Goal: Use online tool/utility

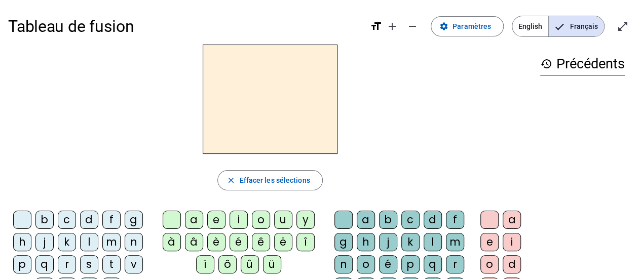
click at [585, 27] on span "Français" at bounding box center [576, 26] width 55 height 20
click at [630, 27] on span "Entrer en plein écran" at bounding box center [623, 26] width 24 height 24
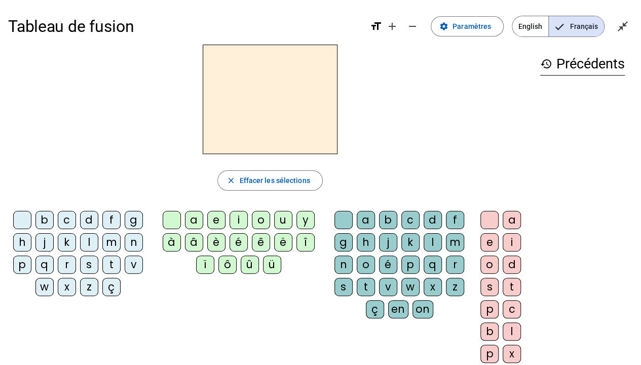
click at [115, 259] on div "t" at bounding box center [111, 265] width 18 height 18
click at [217, 216] on div "e" at bounding box center [216, 220] width 18 height 18
click at [86, 220] on div "d" at bounding box center [89, 220] width 18 height 18
click at [191, 220] on div "a" at bounding box center [194, 220] width 18 height 18
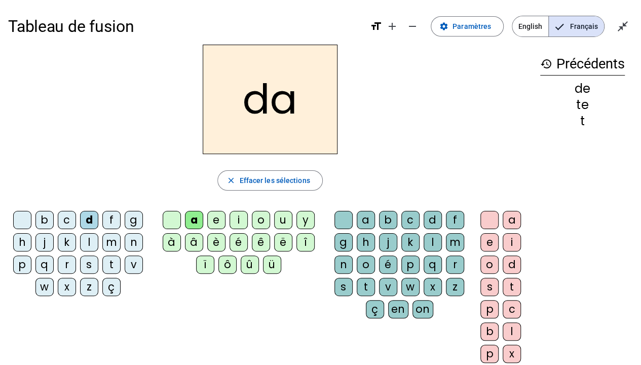
click at [216, 221] on div "e" at bounding box center [216, 220] width 18 height 18
click at [109, 243] on div "m" at bounding box center [111, 242] width 18 height 18
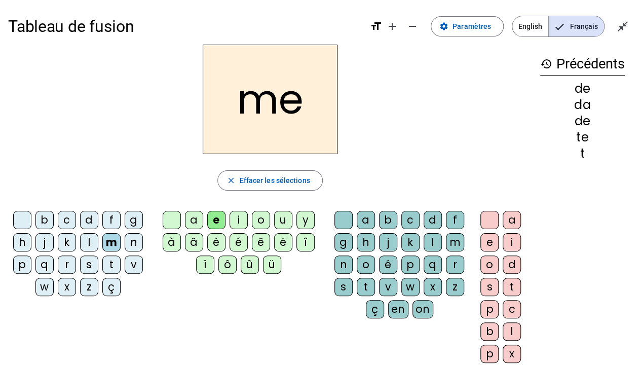
click at [195, 219] on div "a" at bounding box center [194, 220] width 18 height 18
click at [435, 240] on div "l" at bounding box center [433, 242] width 18 height 18
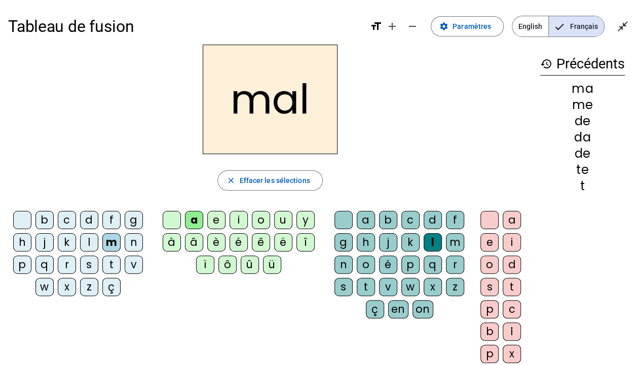
click at [240, 218] on div "i" at bounding box center [239, 220] width 18 height 18
